Goal: Information Seeking & Learning: Learn about a topic

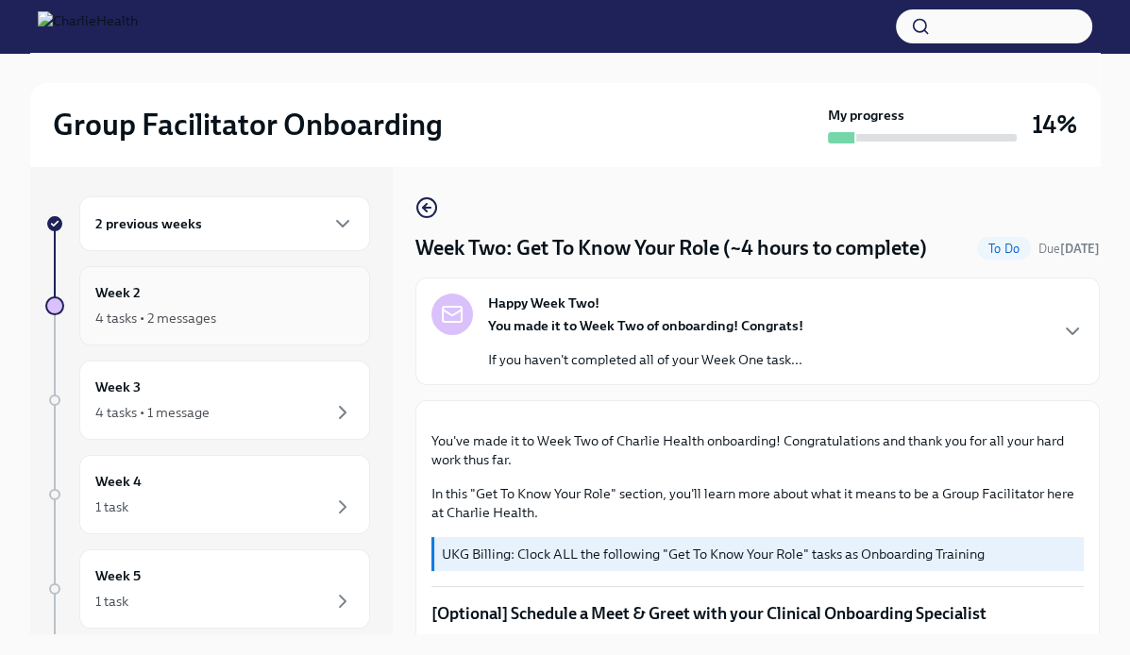
click at [183, 309] on div "4 tasks • 2 messages" at bounding box center [155, 318] width 121 height 19
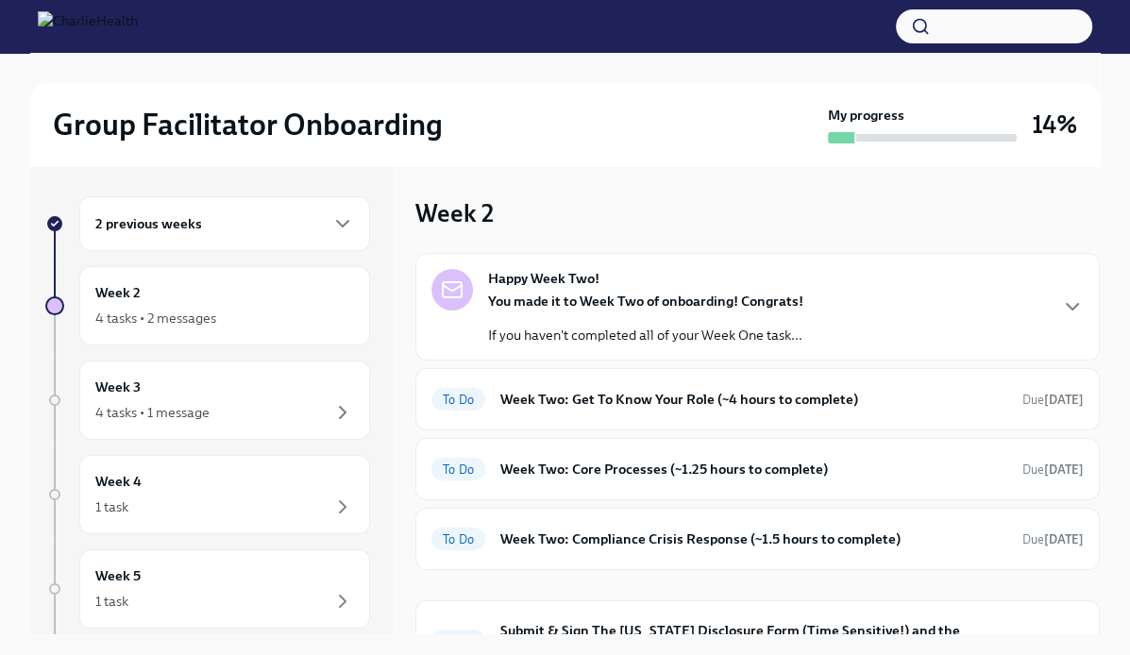
click at [610, 144] on div "Group Facilitator Onboarding My progress 14%" at bounding box center [564, 124] width 1069 height 83
click at [177, 240] on div "2 previous weeks" at bounding box center [224, 223] width 291 height 55
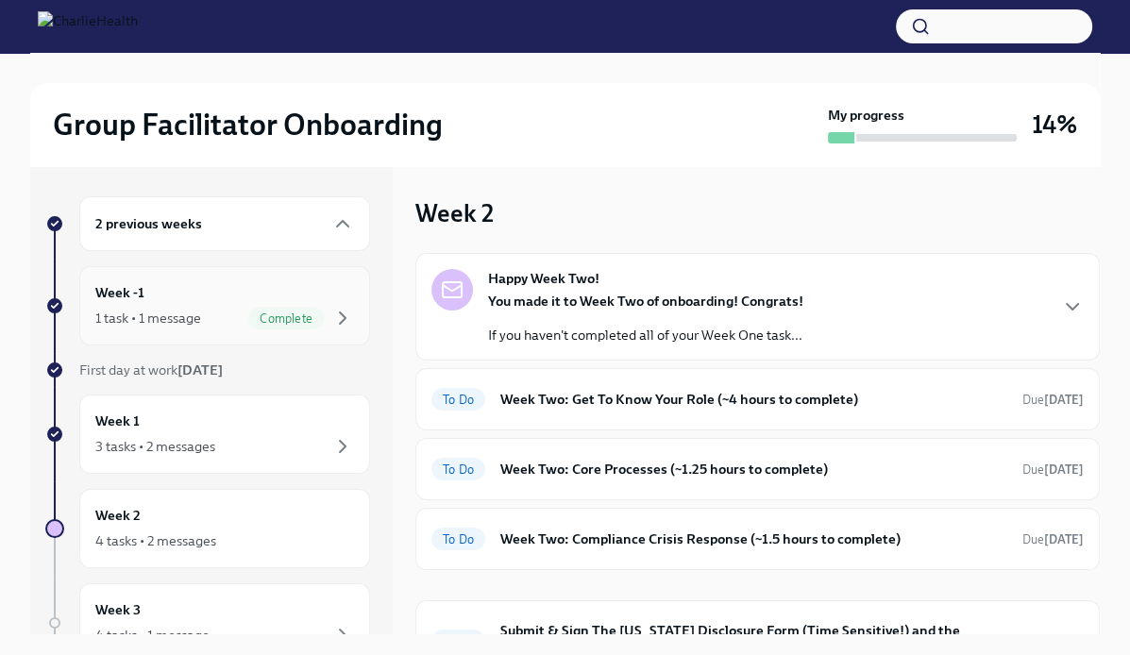
click at [164, 294] on div "Week -1 1 task • 1 message Complete" at bounding box center [224, 305] width 259 height 47
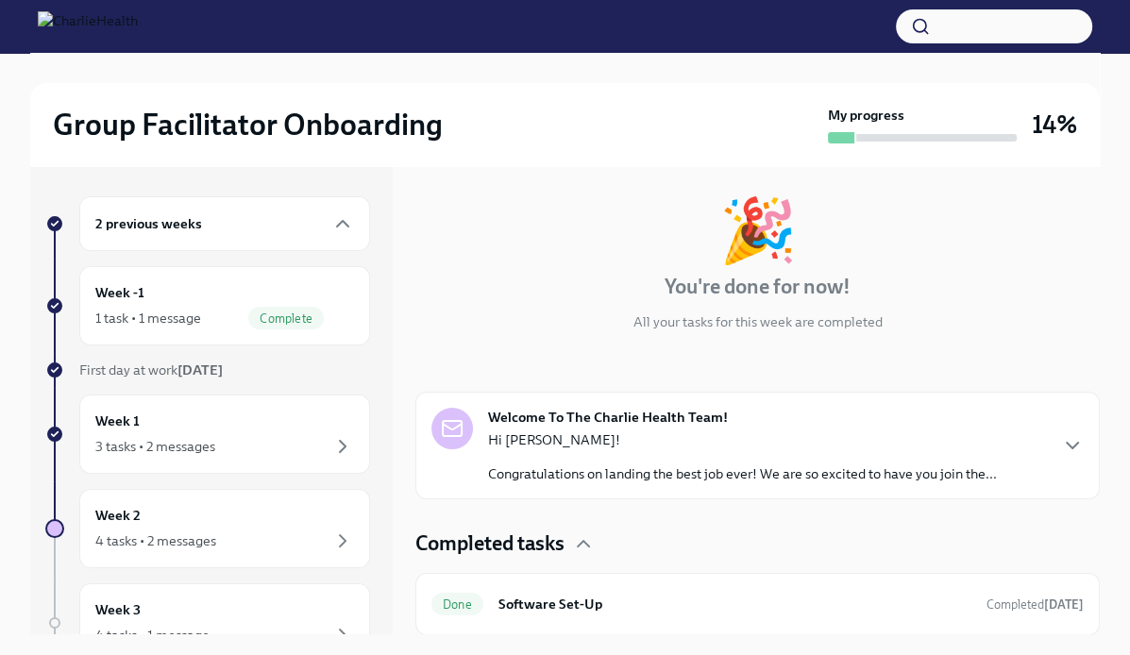
scroll to position [270, 0]
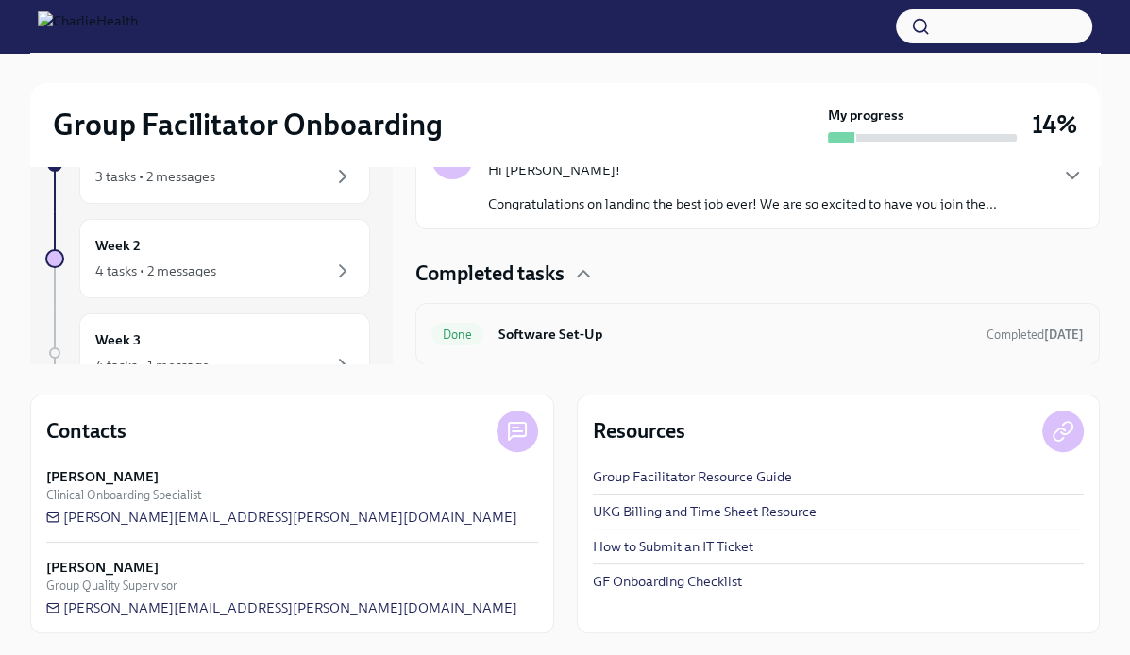
click at [577, 333] on h6 "Software Set-Up" at bounding box center [734, 334] width 473 height 21
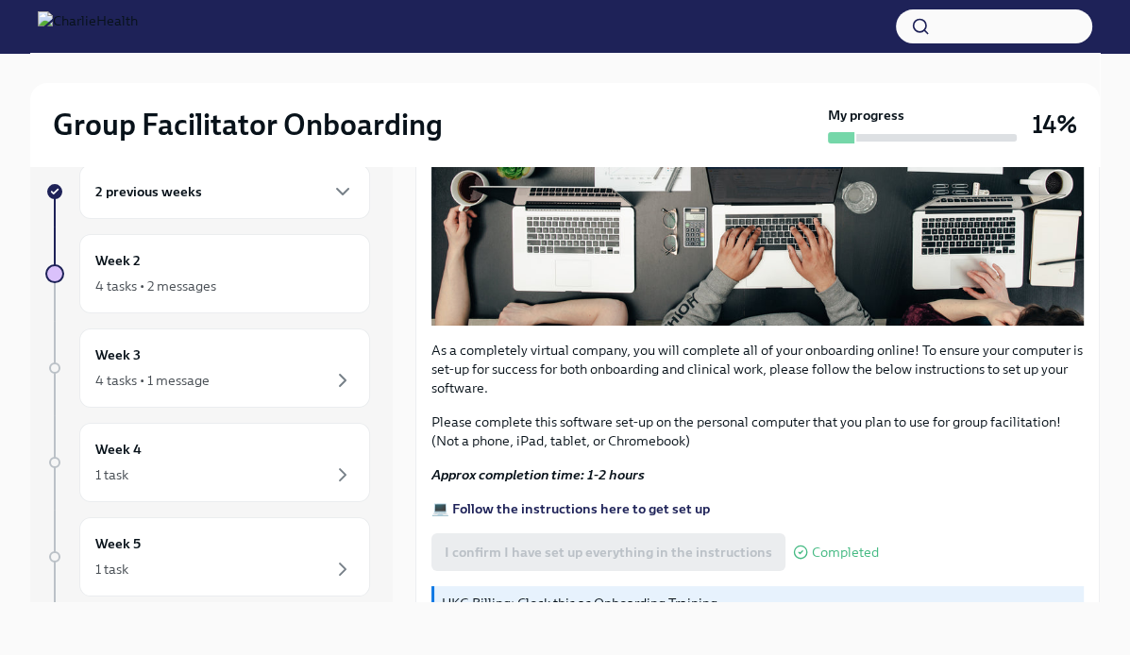
scroll to position [579, 0]
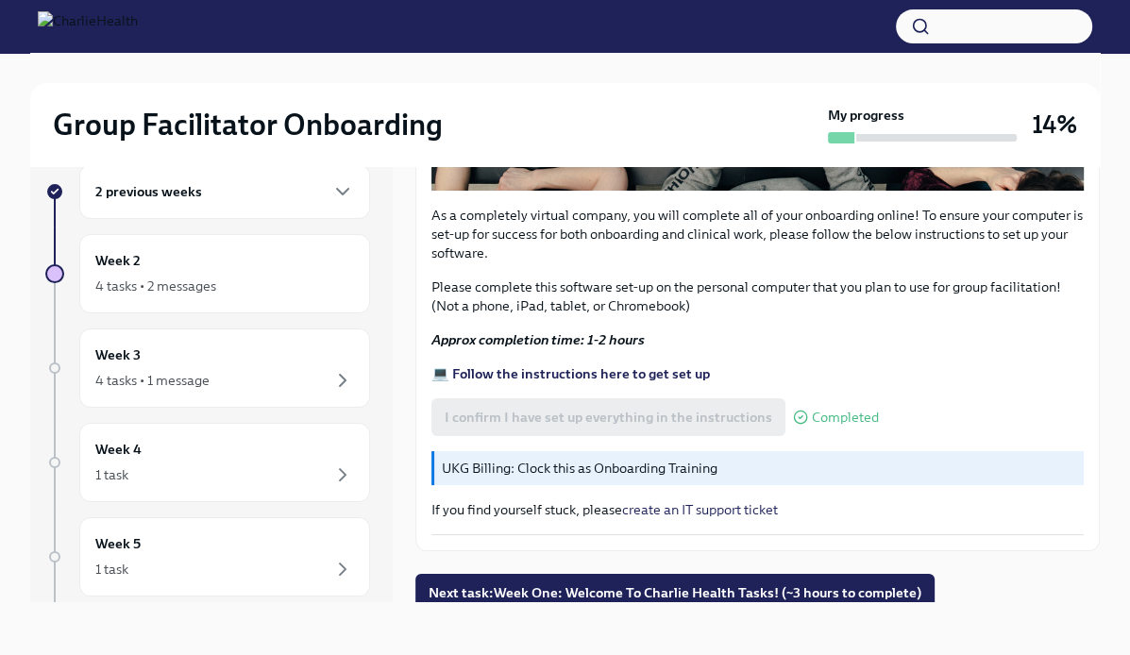
click at [309, 188] on div "2 previous weeks" at bounding box center [224, 191] width 259 height 23
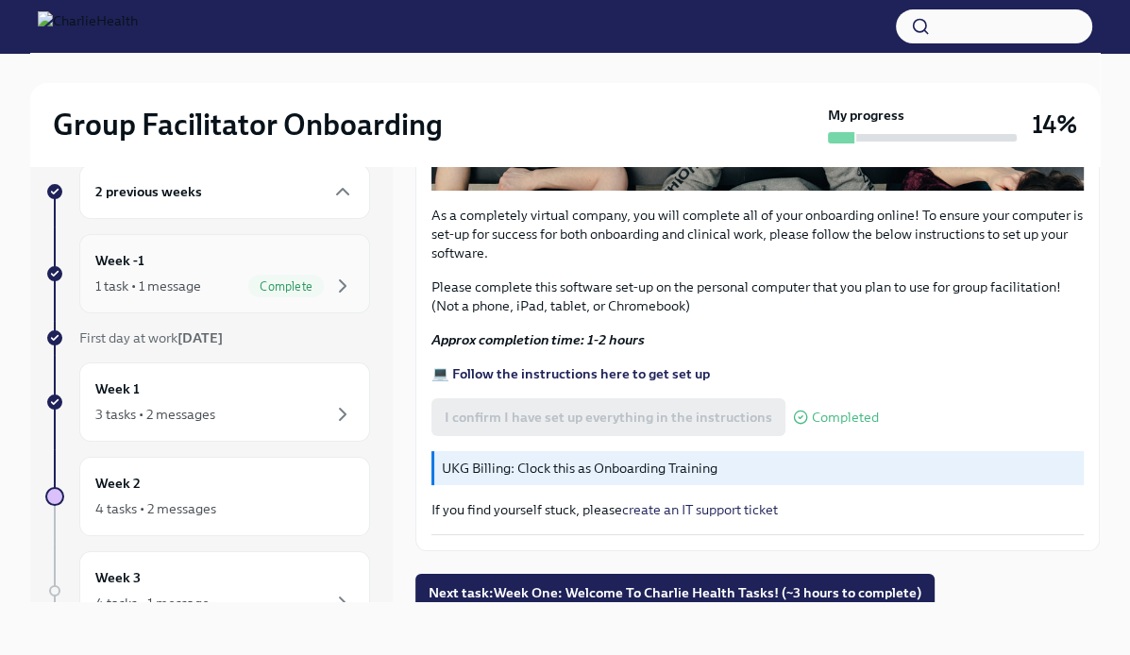
click at [121, 287] on div "1 task • 1 message" at bounding box center [148, 286] width 106 height 19
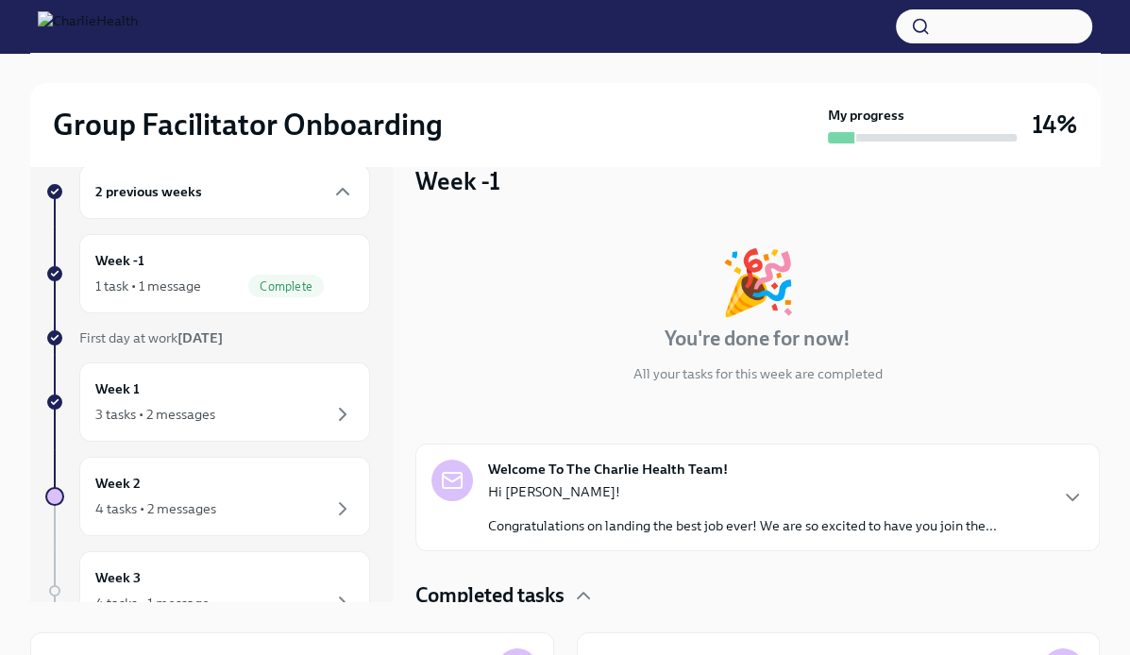
click at [738, 243] on div "🎉 You're done for now! All your tasks for this week are completed Welcome To Th…" at bounding box center [757, 454] width 684 height 466
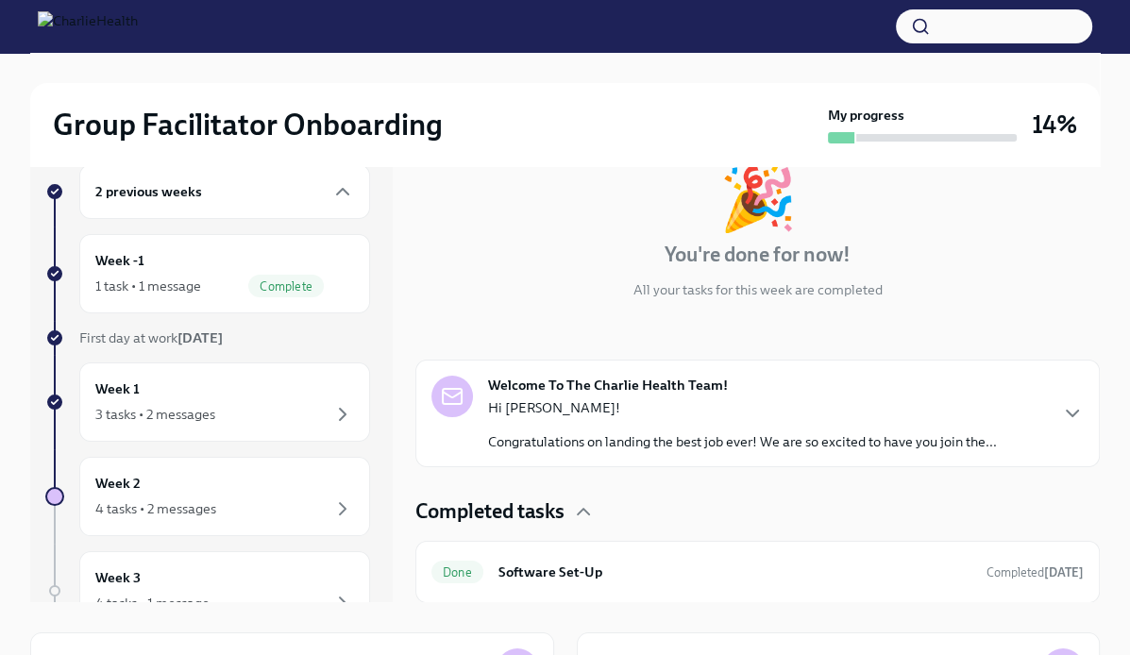
click at [633, 429] on div "Hi [PERSON_NAME]! Congratulations on landing the best job ever! We are so excit…" at bounding box center [742, 424] width 509 height 53
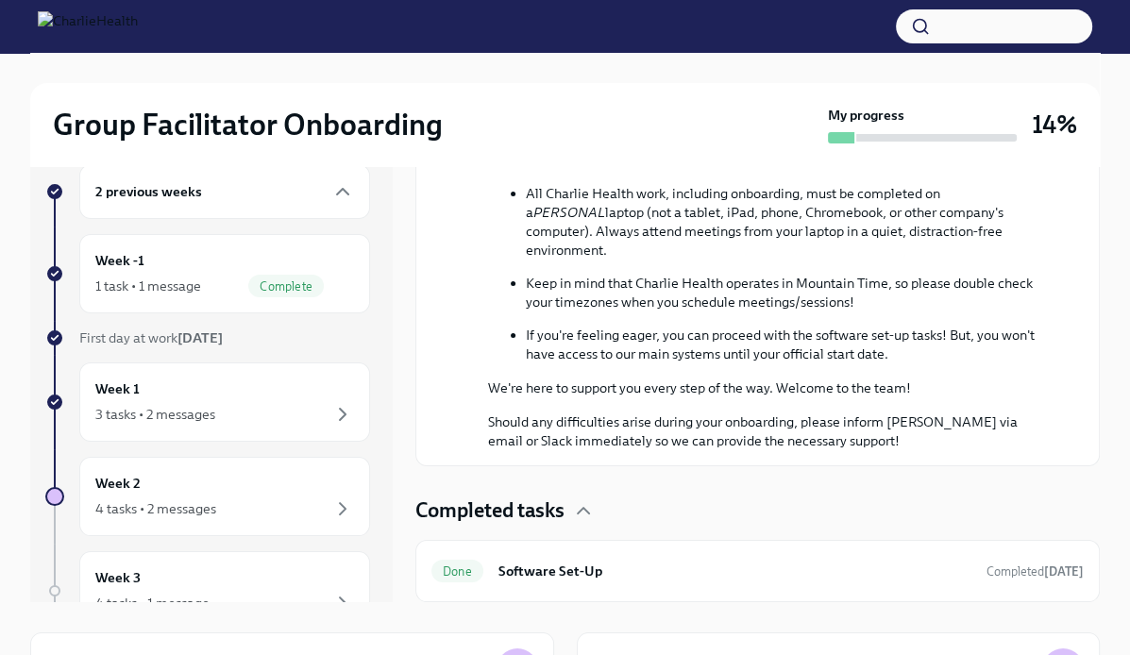
scroll to position [270, 0]
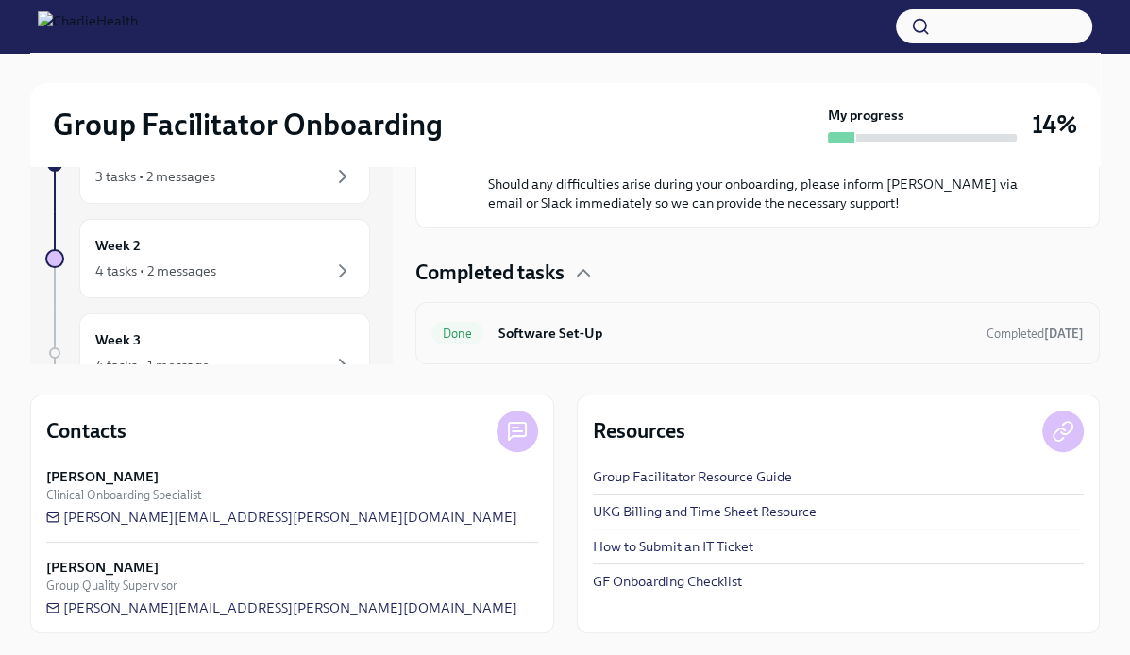
click at [653, 355] on div "Done Software Set-Up Completed [DATE]" at bounding box center [757, 333] width 684 height 62
click at [527, 331] on h6 "Software Set-Up" at bounding box center [734, 333] width 473 height 21
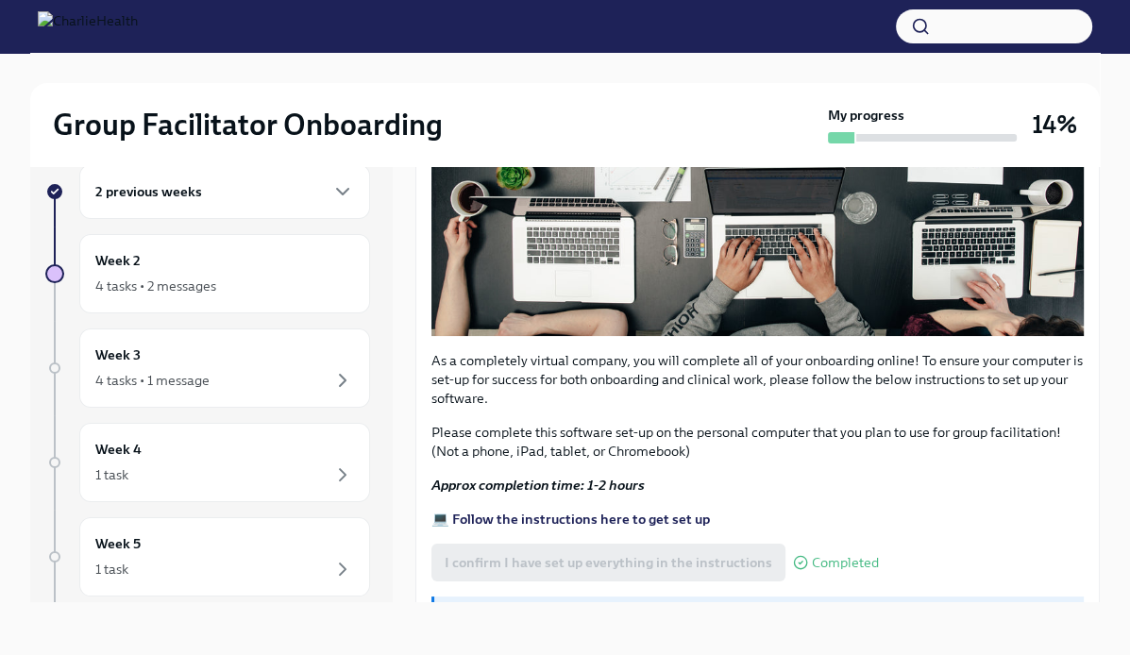
scroll to position [579, 0]
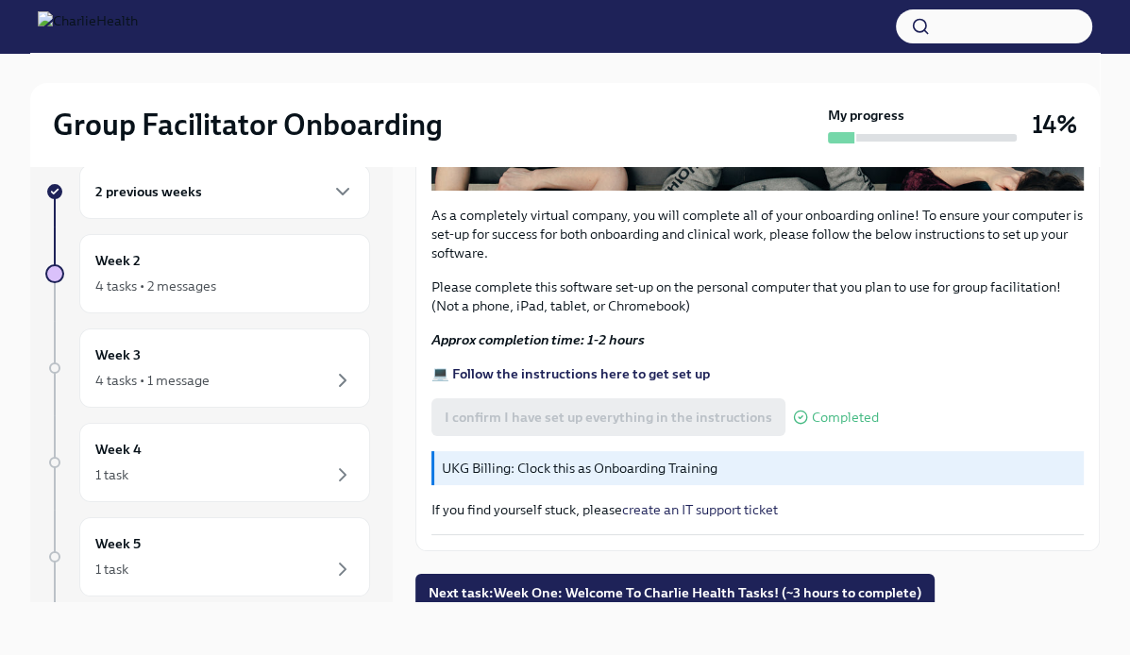
click at [245, 203] on div "2 previous weeks" at bounding box center [224, 191] width 291 height 55
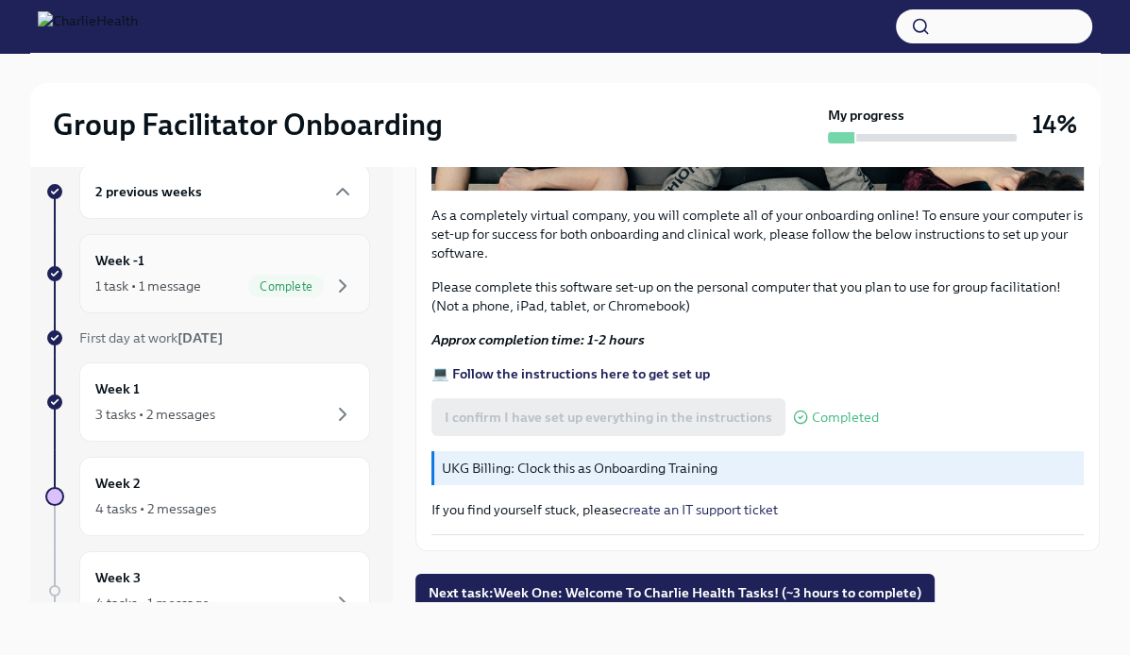
click at [191, 294] on div "1 task • 1 message" at bounding box center [148, 286] width 106 height 19
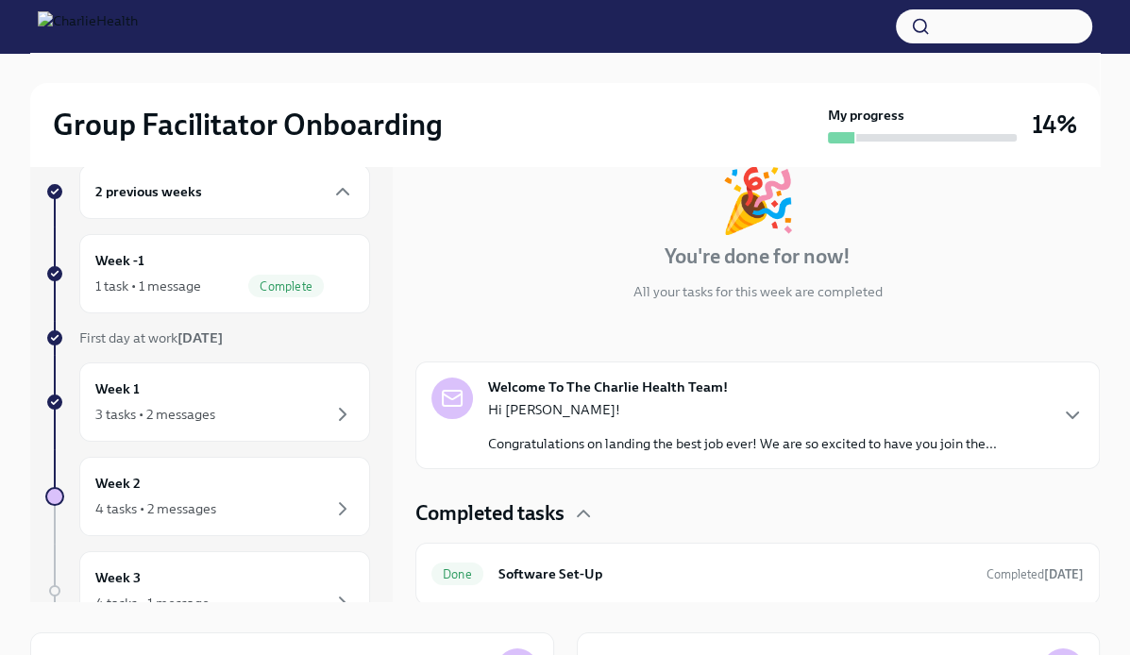
scroll to position [84, 0]
